Goal: Navigation & Orientation: Find specific page/section

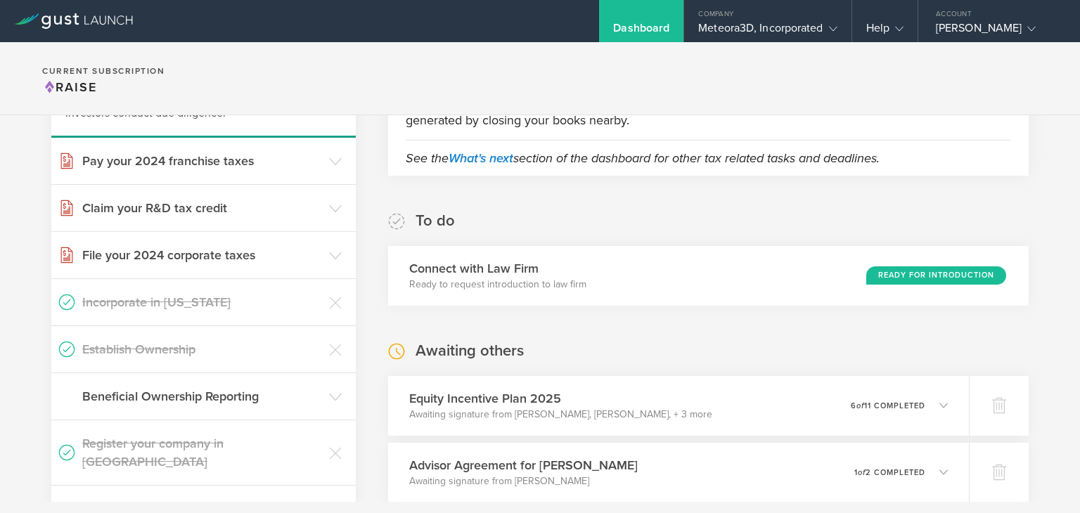
scroll to position [251, 0]
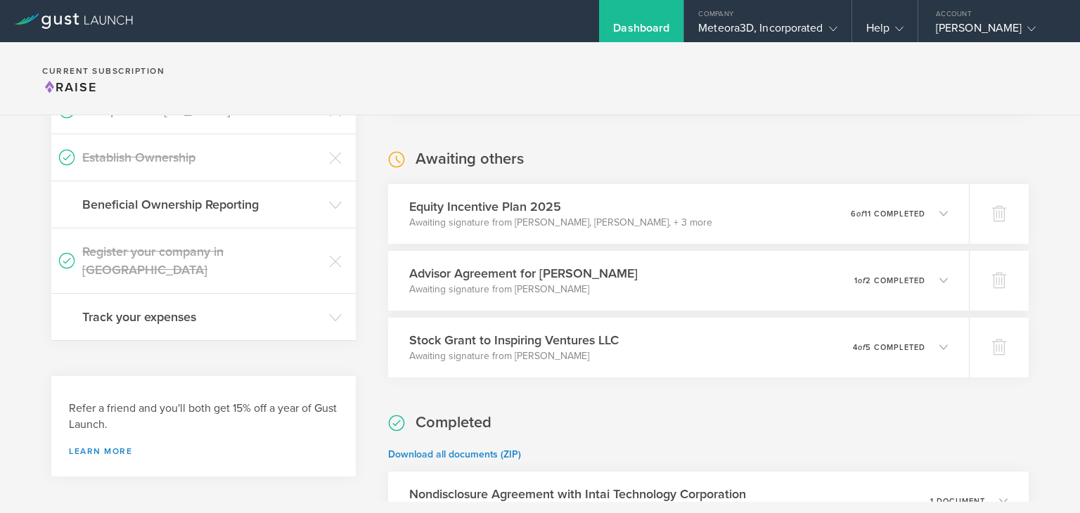
scroll to position [366, 0]
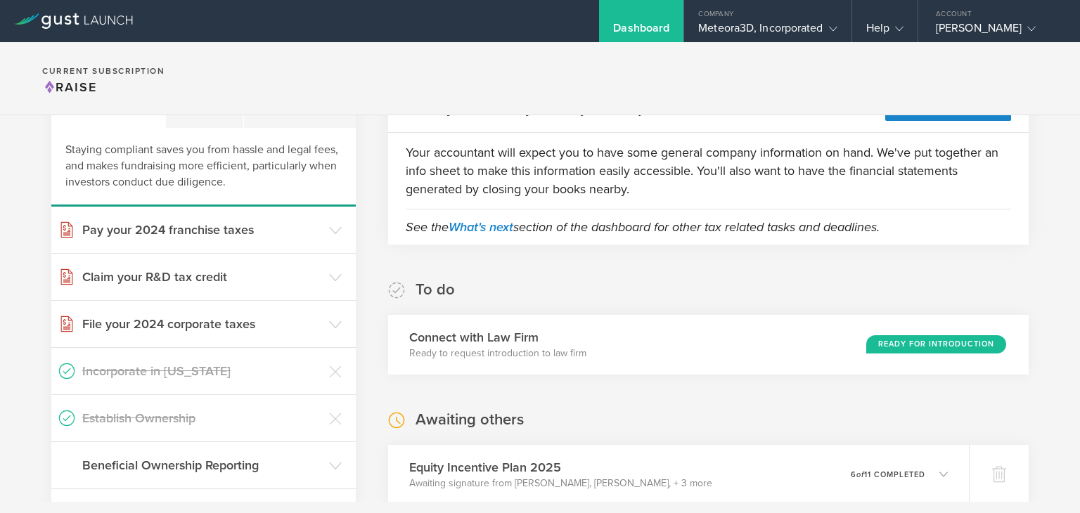
scroll to position [105, 0]
